Goal: Task Accomplishment & Management: Manage account settings

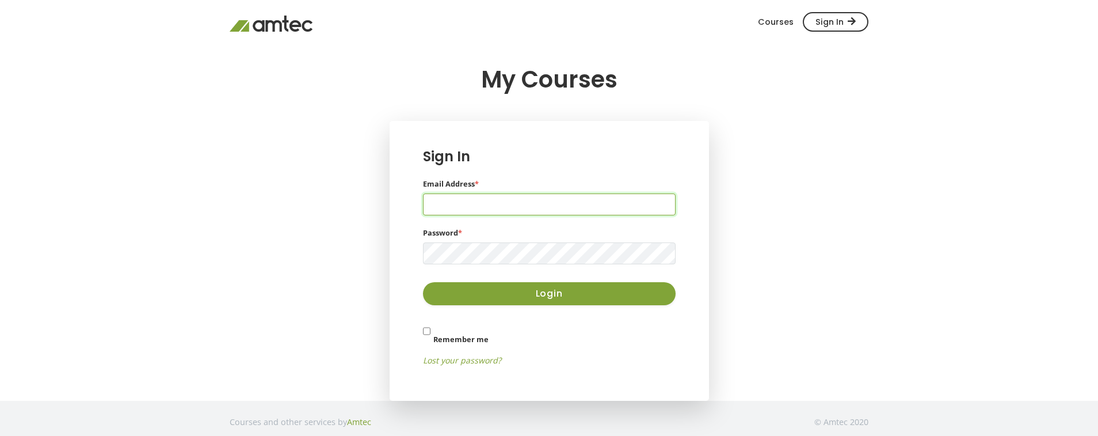
click at [438, 205] on input "Email Address *" at bounding box center [549, 204] width 253 height 22
type input "[EMAIL_ADDRESS][DOMAIN_NAME]"
click at [514, 297] on button "Login" at bounding box center [549, 293] width 253 height 23
